Goal: Information Seeking & Learning: Learn about a topic

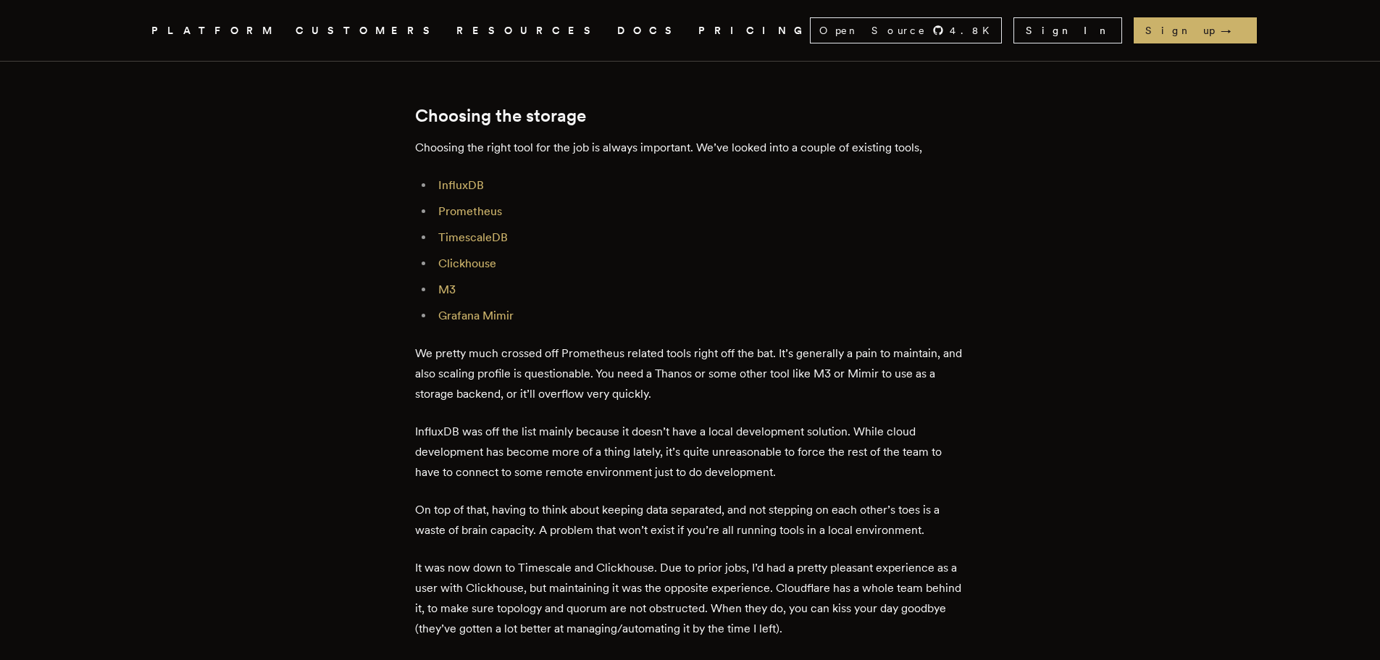
scroll to position [1521, 0]
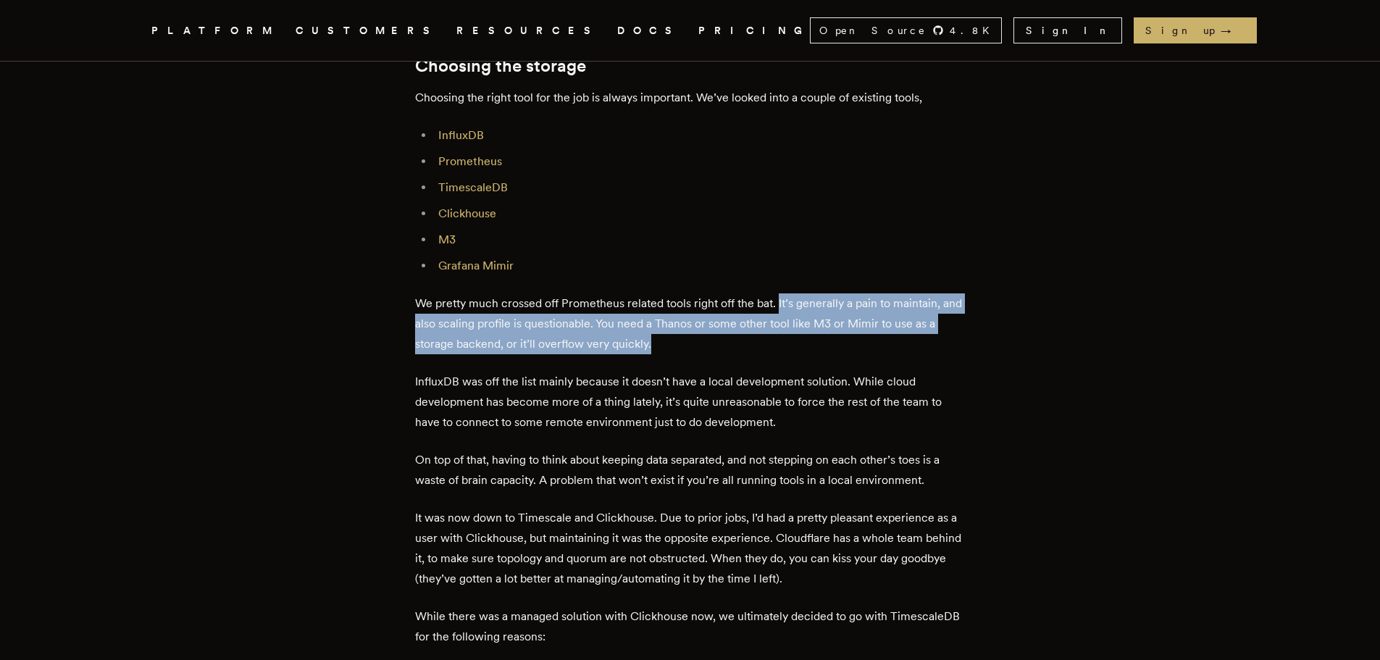
drag, startPoint x: 802, startPoint y: 307, endPoint x: 712, endPoint y: 338, distance: 95.1
click at [712, 338] on p "We pretty much crossed off Prometheus related tools right off the bat. It’s gen…" at bounding box center [690, 323] width 550 height 61
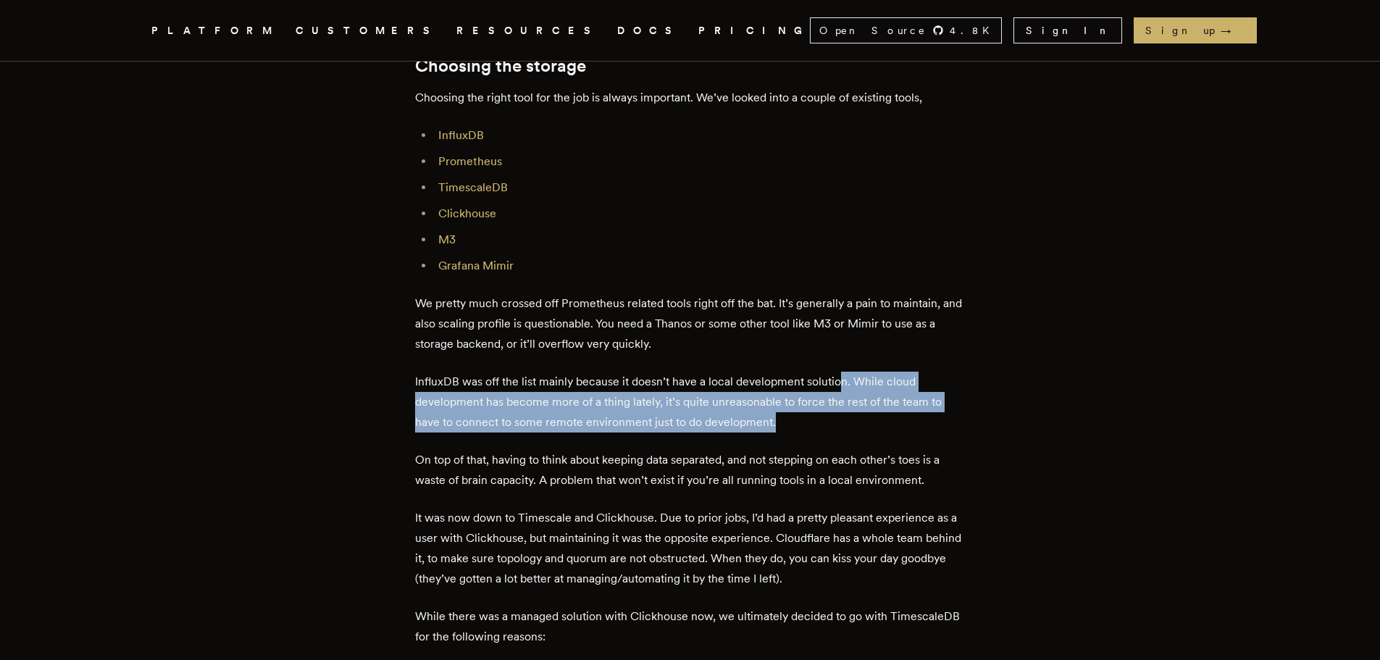
drag, startPoint x: 791, startPoint y: 419, endPoint x: 842, endPoint y: 389, distance: 58.8
click at [842, 389] on p "InfluxDB was off the list mainly because it doesn’t have a local development so…" at bounding box center [690, 402] width 550 height 61
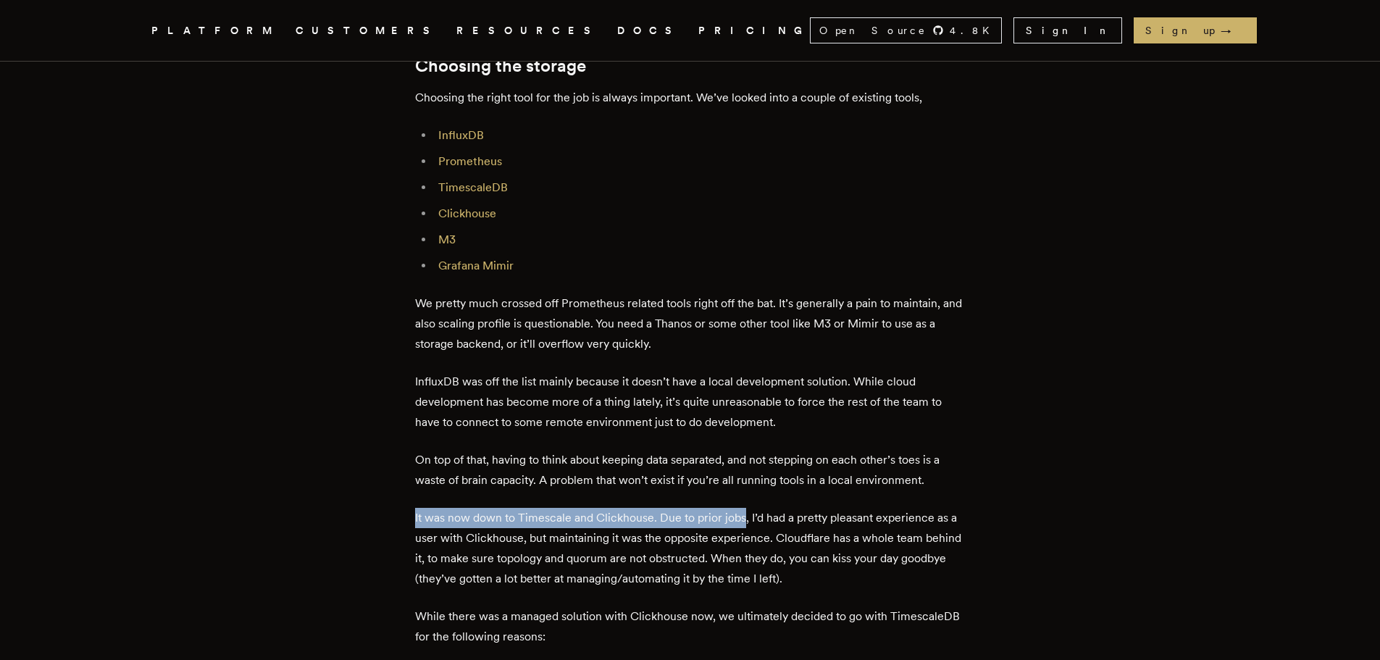
drag, startPoint x: 402, startPoint y: 515, endPoint x: 746, endPoint y: 516, distance: 344.0
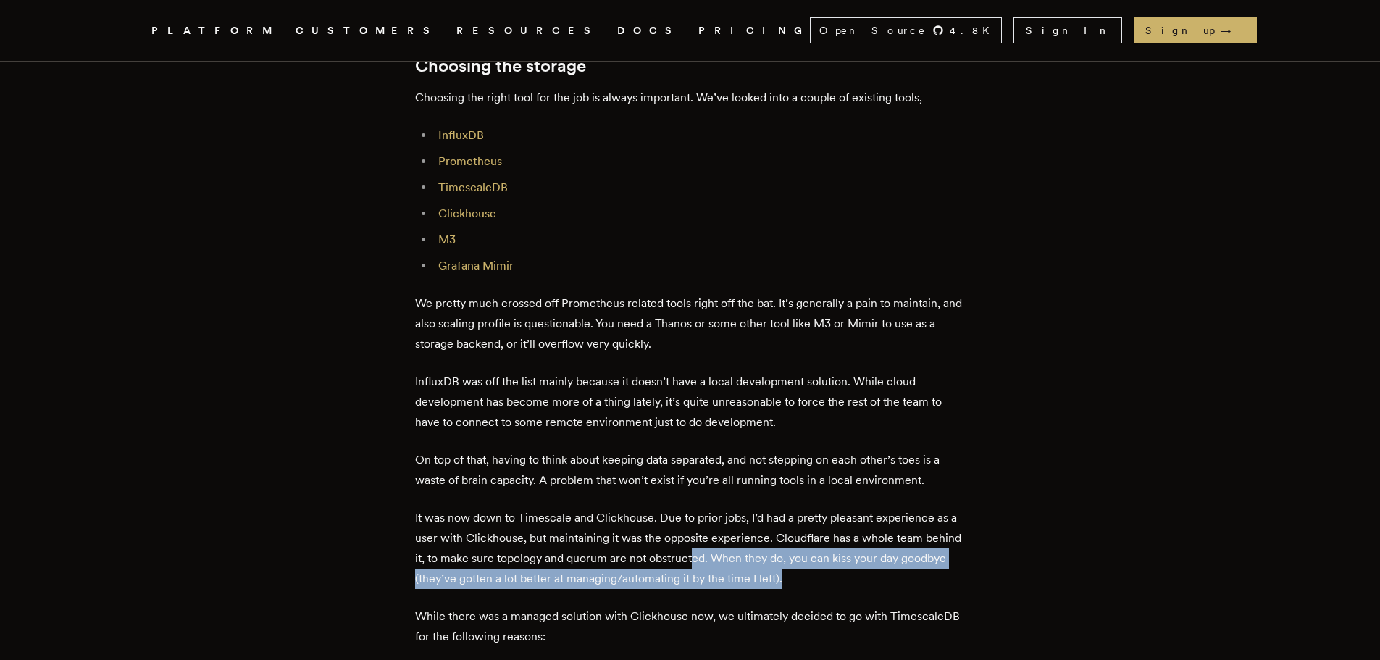
drag, startPoint x: 876, startPoint y: 583, endPoint x: 734, endPoint y: 550, distance: 144.9
click at [734, 550] on p "It was now down to Timescale and Clickhouse. Due to prior jobs, I’d had a prett…" at bounding box center [690, 548] width 550 height 81
click at [892, 572] on p "It was now down to Timescale and Clickhouse. Due to prior jobs, I’d had a prett…" at bounding box center [690, 548] width 550 height 81
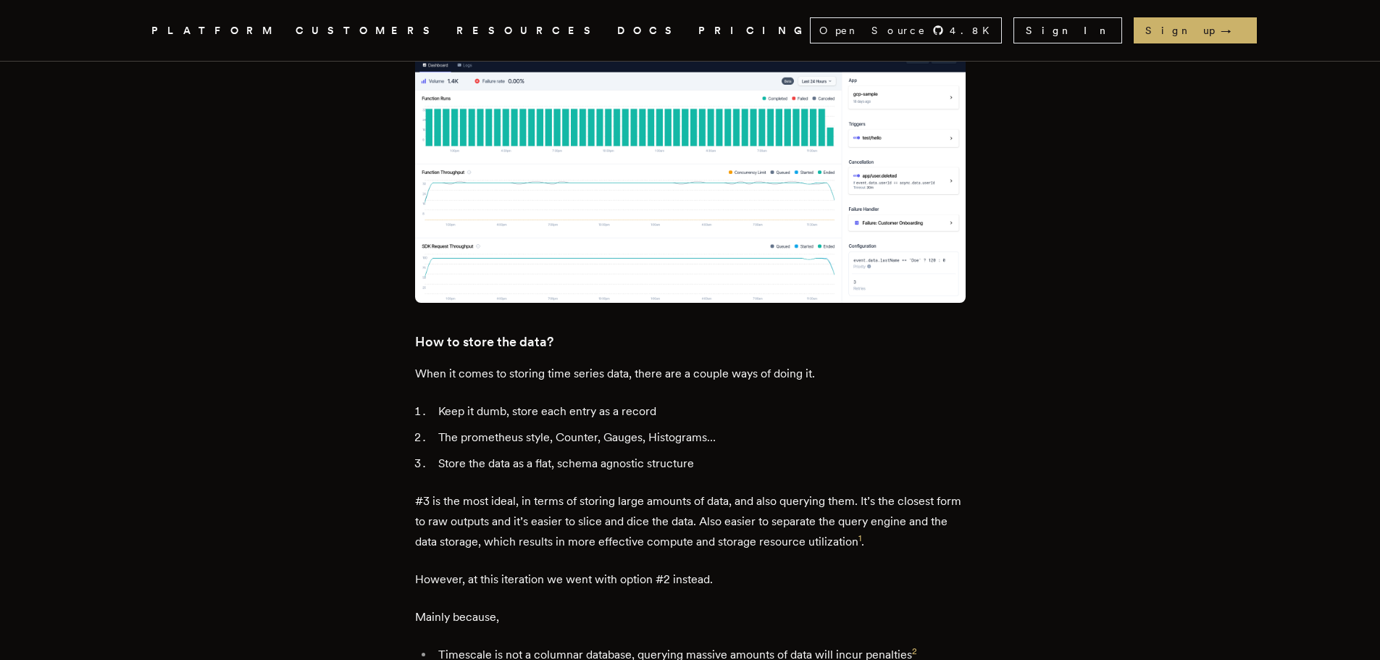
scroll to position [2752, 0]
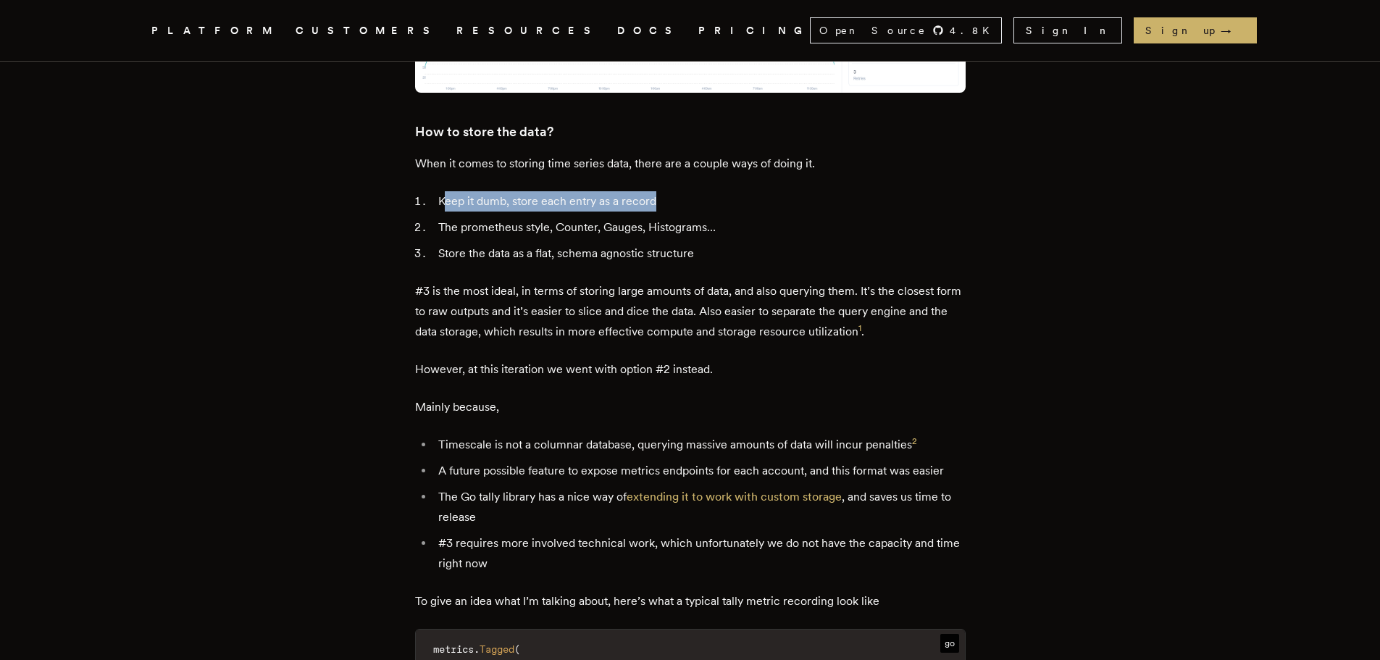
drag, startPoint x: 663, startPoint y: 196, endPoint x: 447, endPoint y: 198, distance: 216.6
click at [448, 198] on li "Keep it dumb, store each entry as a record" at bounding box center [700, 201] width 532 height 20
click at [650, 198] on li "Keep it dumb, store each entry as a record" at bounding box center [700, 201] width 532 height 20
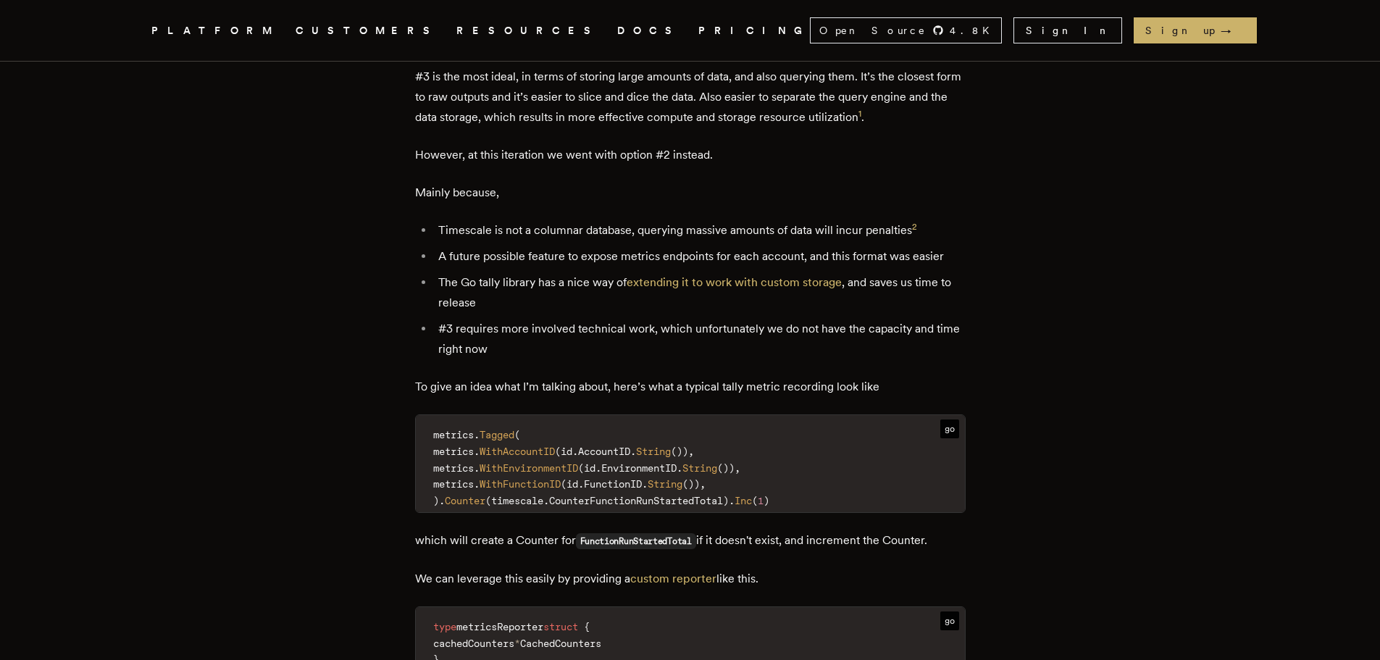
scroll to position [2969, 0]
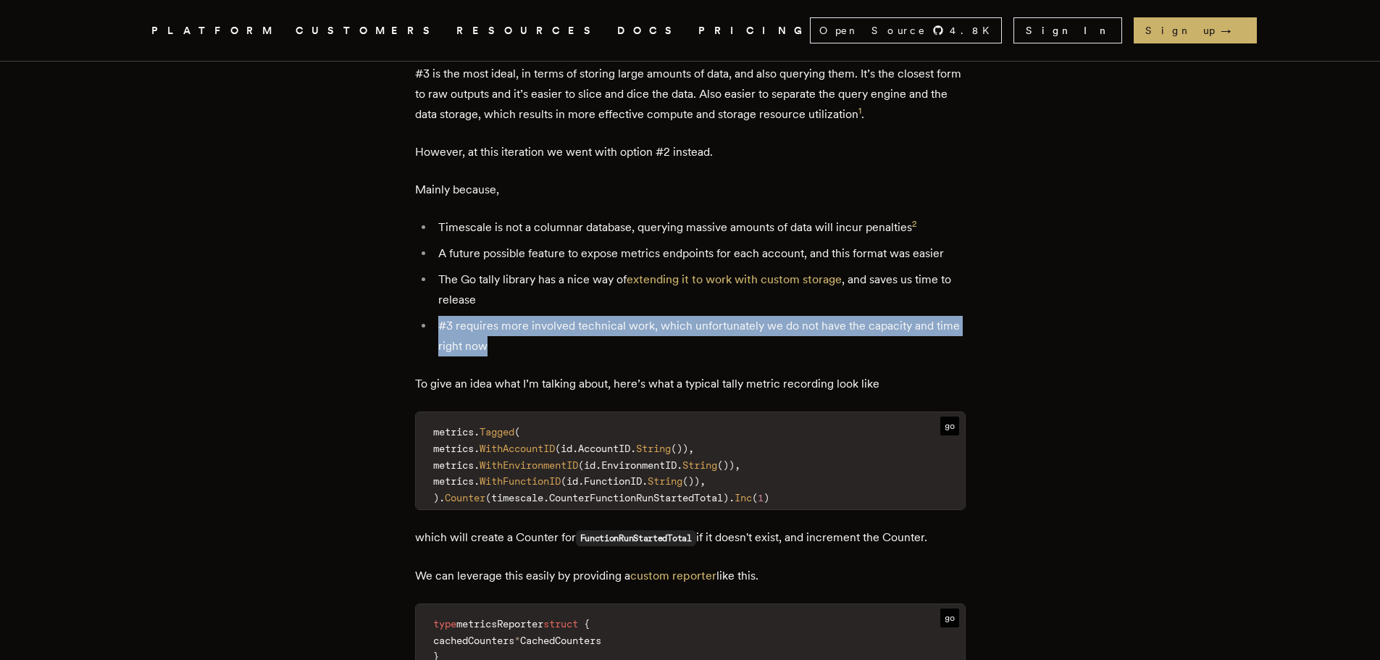
drag, startPoint x: 514, startPoint y: 340, endPoint x: 440, endPoint y: 324, distance: 75.7
click at [440, 324] on li "#3 requires more involved technical work, which unfortunately we do not have th…" at bounding box center [700, 336] width 532 height 41
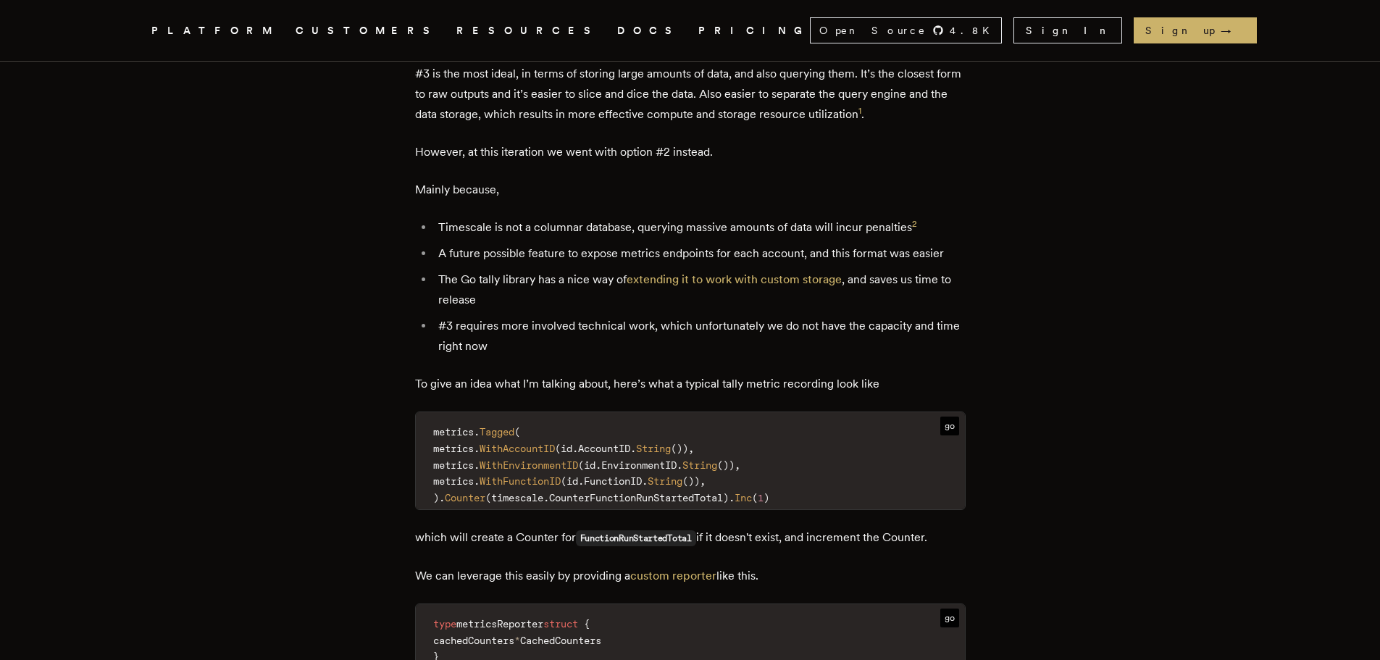
click at [514, 295] on li "The Go tally library has a nice way of extending it to work with custom storage…" at bounding box center [700, 289] width 532 height 41
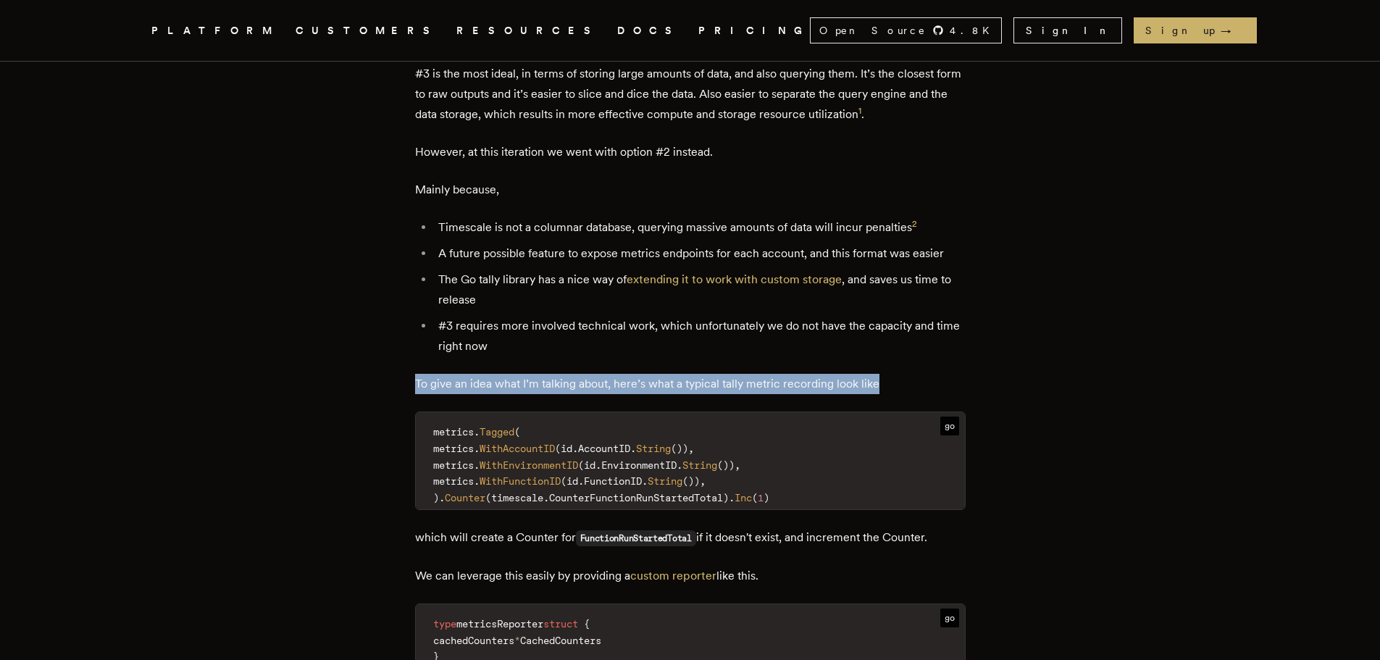
drag, startPoint x: 419, startPoint y: 382, endPoint x: 889, endPoint y: 377, distance: 469.4
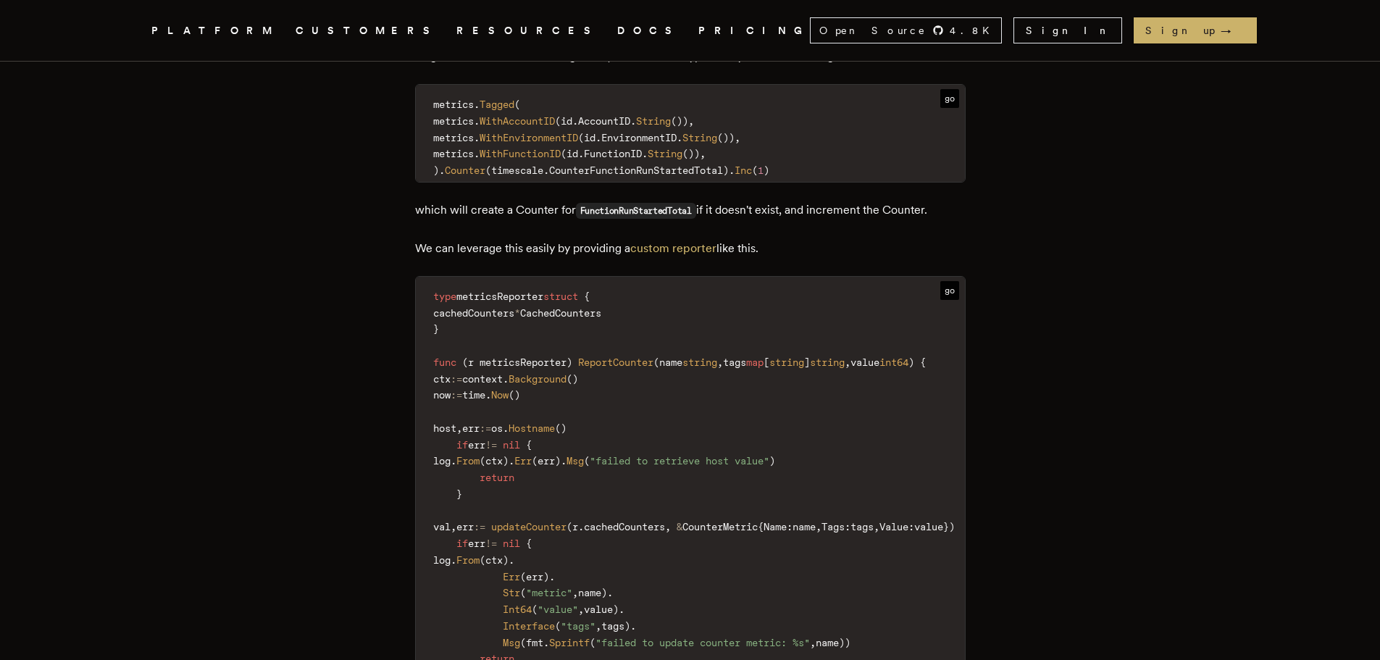
scroll to position [3259, 0]
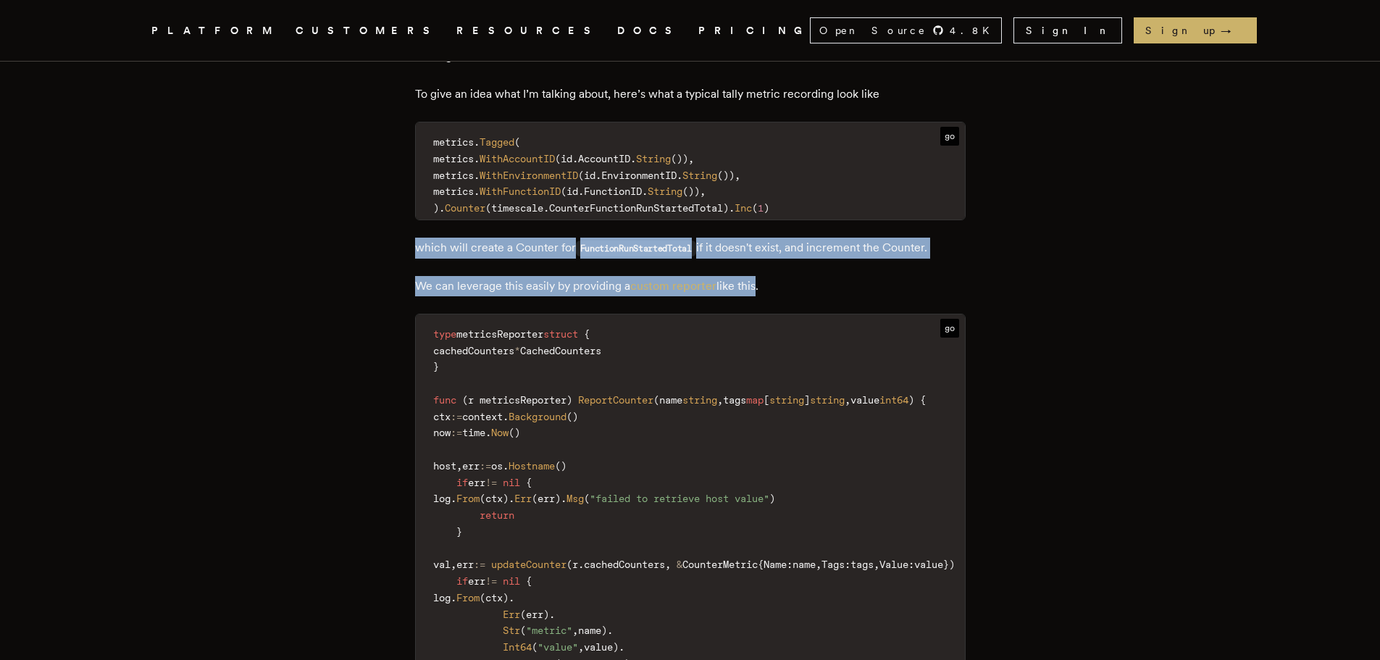
drag, startPoint x: 416, startPoint y: 242, endPoint x: 758, endPoint y: 272, distance: 343.1
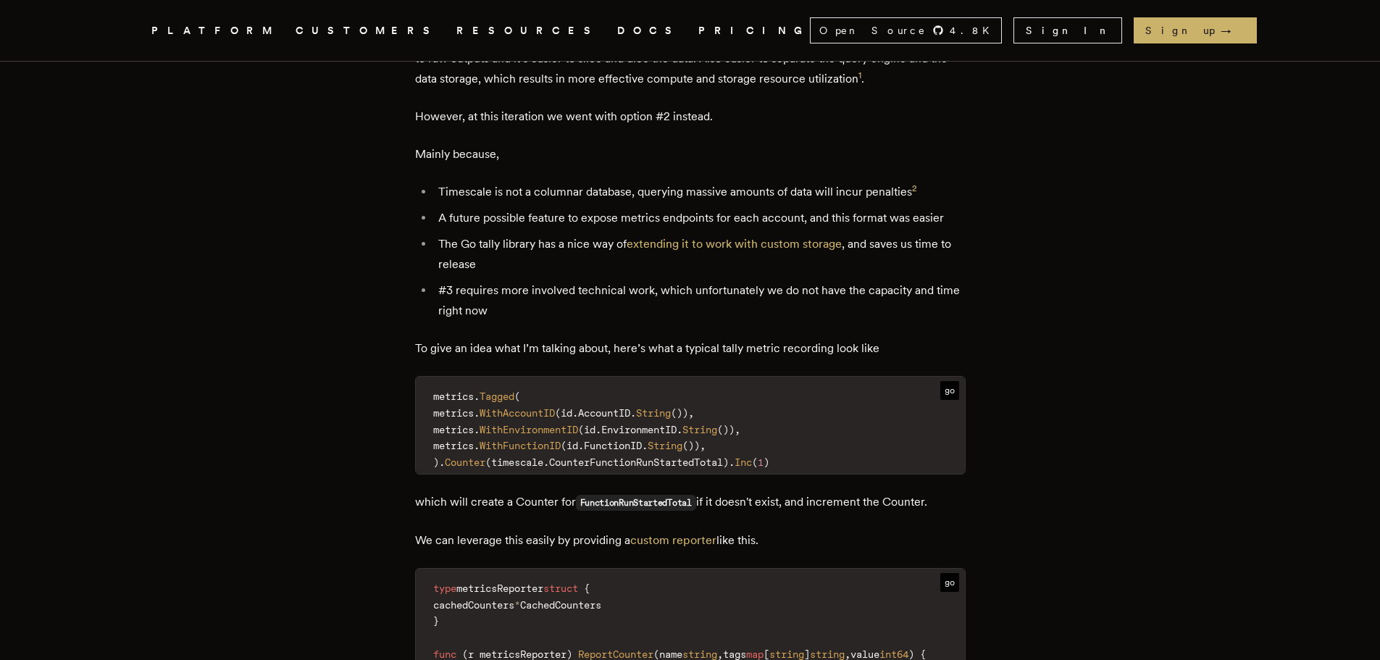
scroll to position [2969, 0]
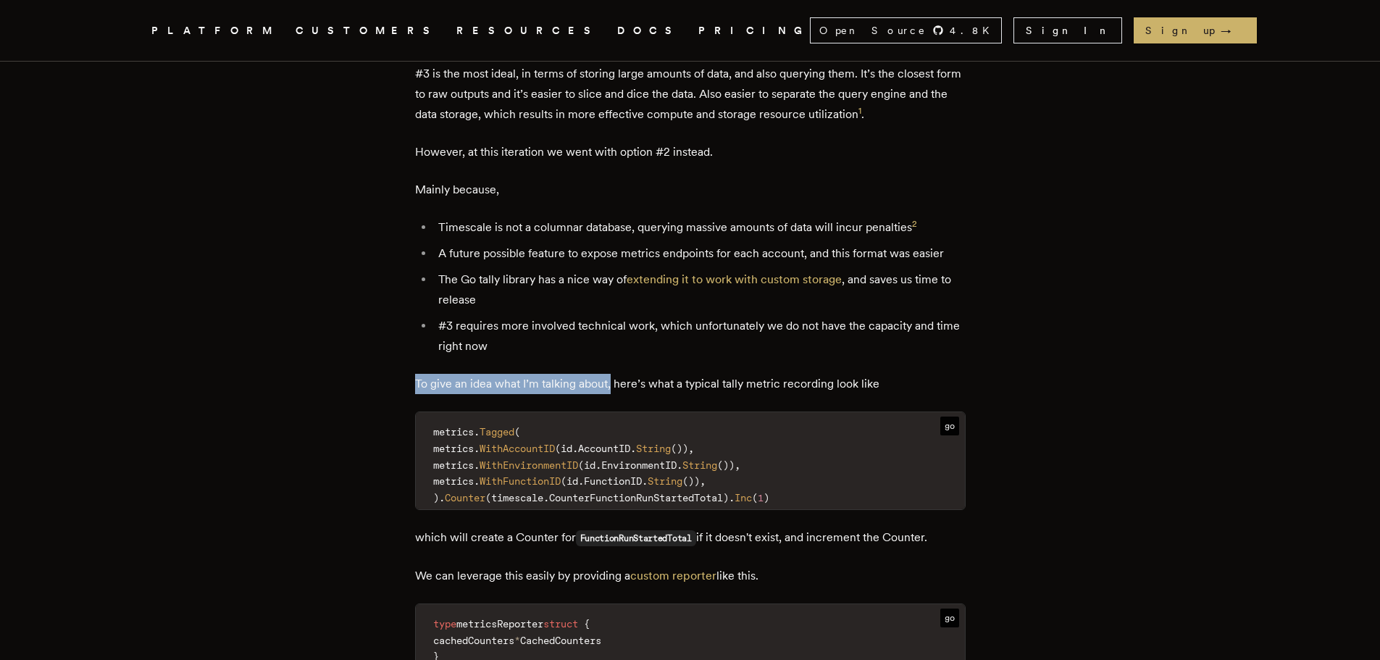
drag, startPoint x: 419, startPoint y: 377, endPoint x: 616, endPoint y: 377, distance: 197.0
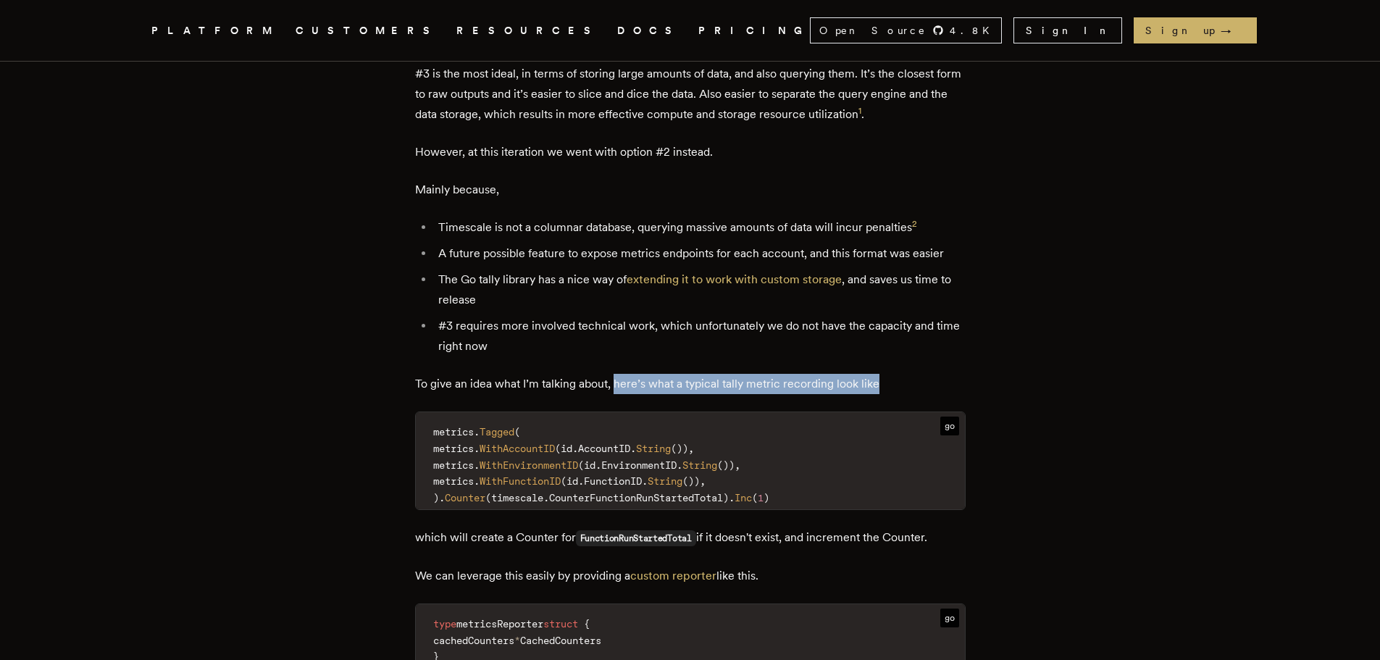
drag, startPoint x: 621, startPoint y: 378, endPoint x: 906, endPoint y: 370, distance: 285.5
click at [906, 374] on p "To give an idea what I’m talking about, here’s what a typical tally metric reco…" at bounding box center [690, 384] width 550 height 20
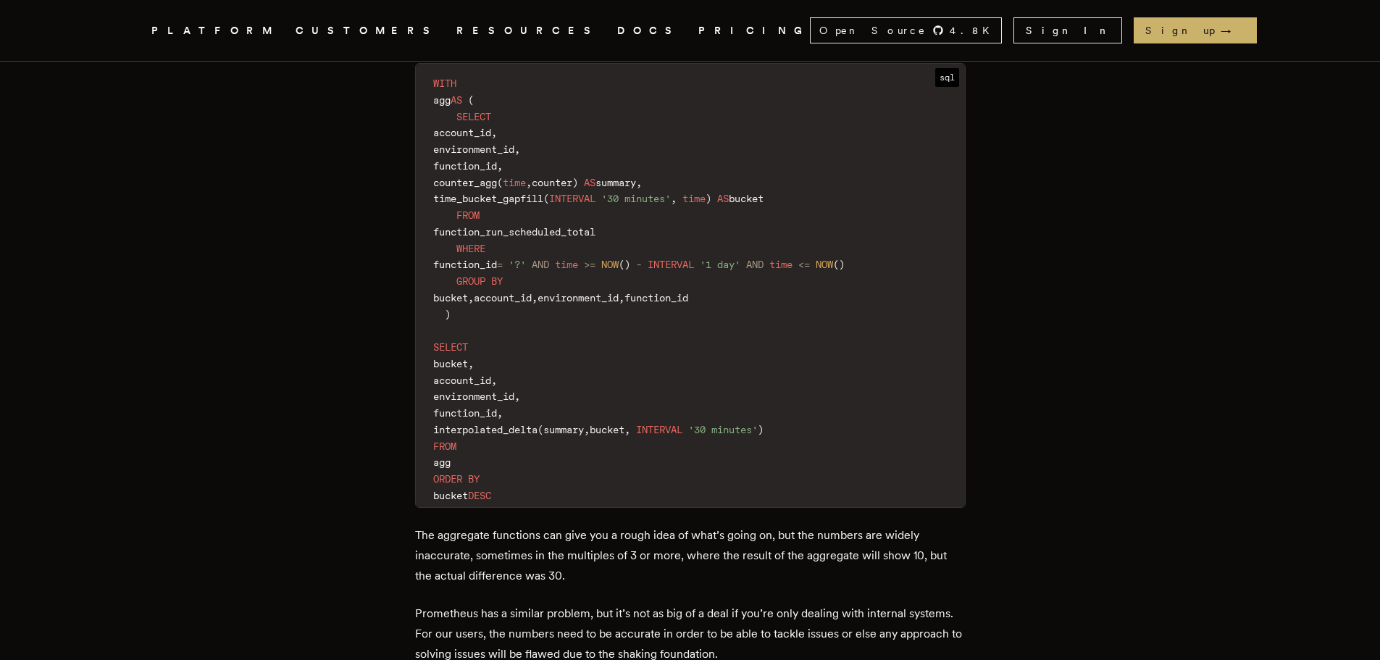
scroll to position [5360, 0]
drag, startPoint x: 498, startPoint y: 300, endPoint x: 403, endPoint y: 80, distance: 238.8
click at [513, 308] on code "WITH agg AS ( SELECT account_id , environment_id , function_id , counter_agg ( …" at bounding box center [690, 288] width 549 height 435
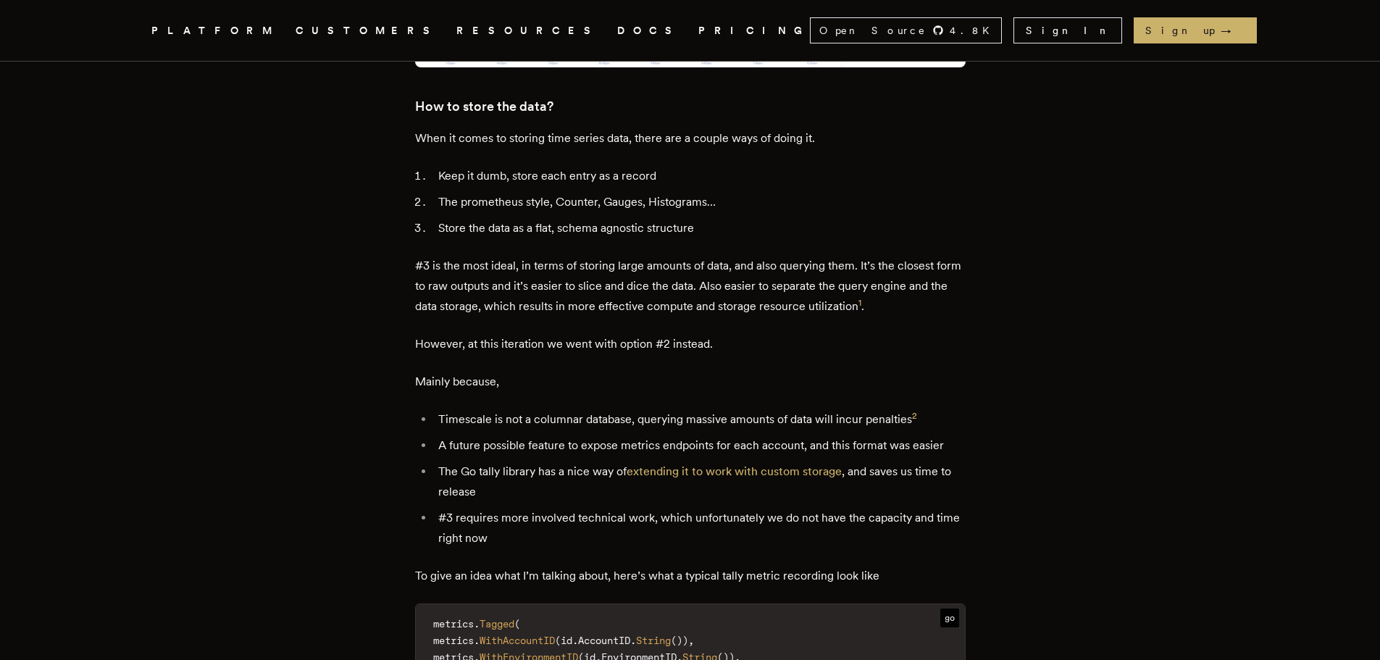
scroll to position [2850, 0]
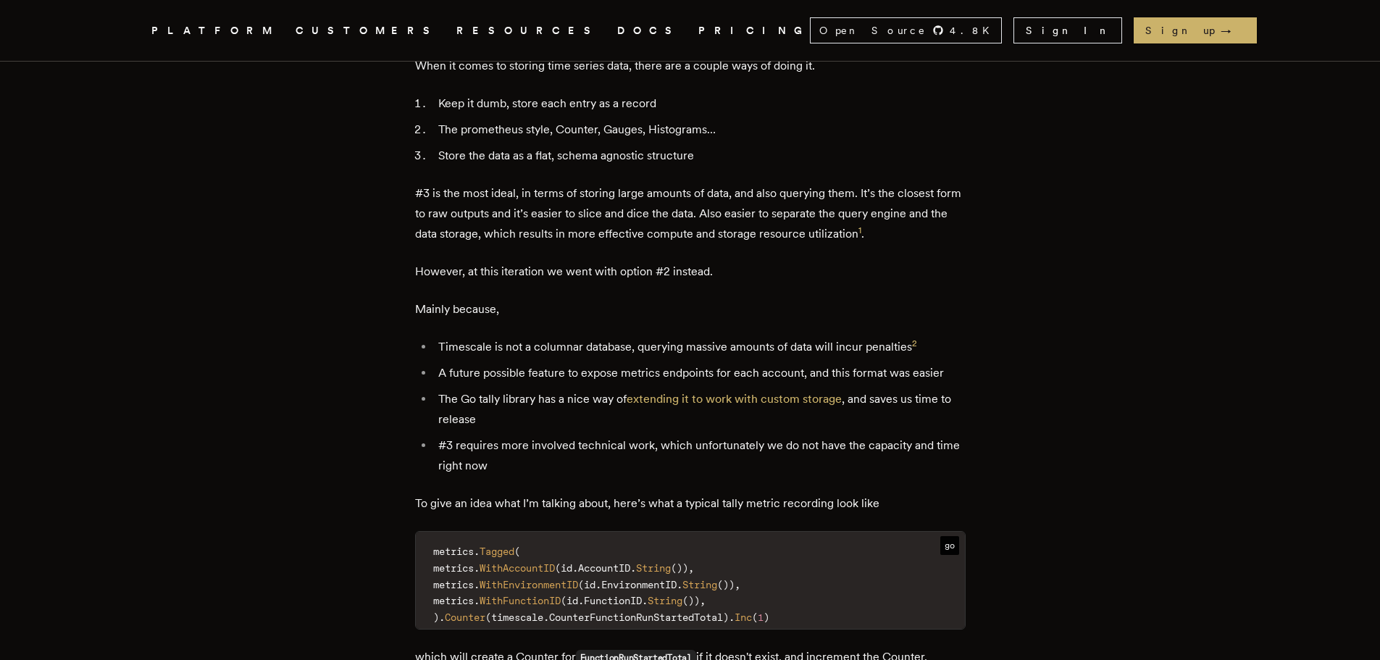
click at [494, 396] on li "The Go tally library has a nice way of extending it to work with custom storage…" at bounding box center [700, 409] width 532 height 41
click at [688, 420] on li "The Go tally library has a nice way of extending it to work with custom storage…" at bounding box center [700, 409] width 532 height 41
